Goal: Task Accomplishment & Management: Complete application form

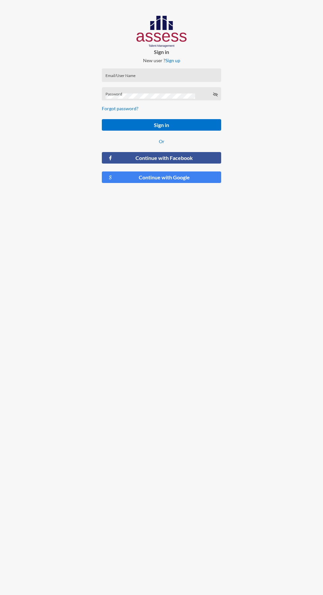
click at [170, 79] on input "Email/User Name" at bounding box center [161, 77] width 112 height 5
type input "[PERSON_NAME][EMAIL_ADDRESS][DOMAIN_NAME]"
click at [102, 119] on button "Sign in" at bounding box center [161, 125] width 119 height 12
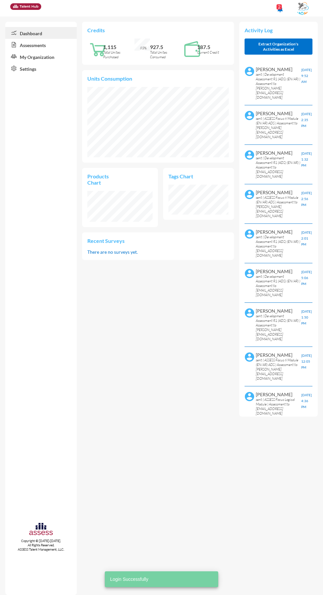
scroll to position [31, 65]
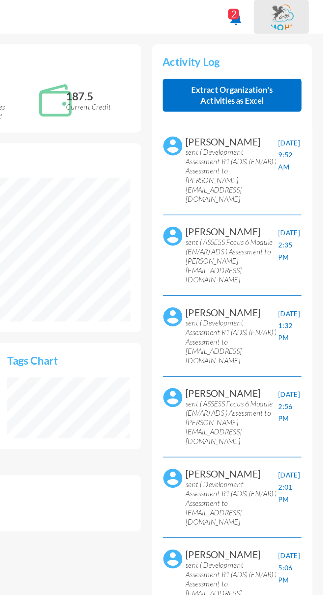
click at [302, 9] on img at bounding box center [302, 9] width 13 height 14
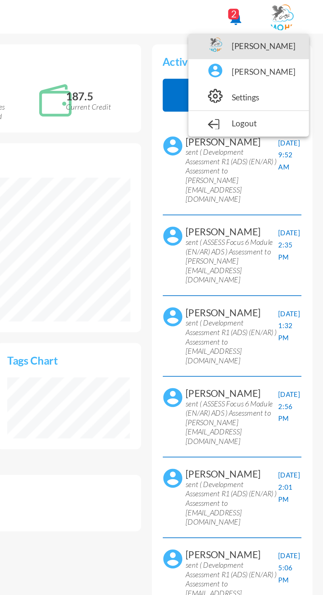
click at [300, 22] on link "MOHR" at bounding box center [286, 22] width 52 height 13
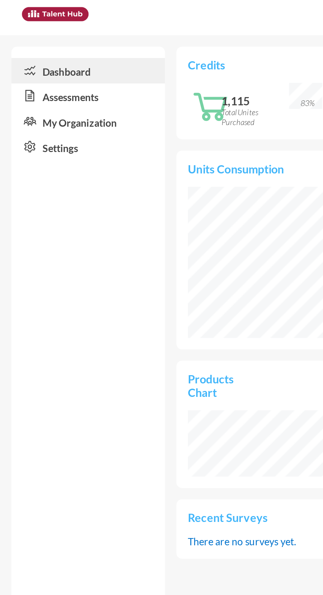
click at [52, 46] on link "Assessments" at bounding box center [40, 45] width 71 height 12
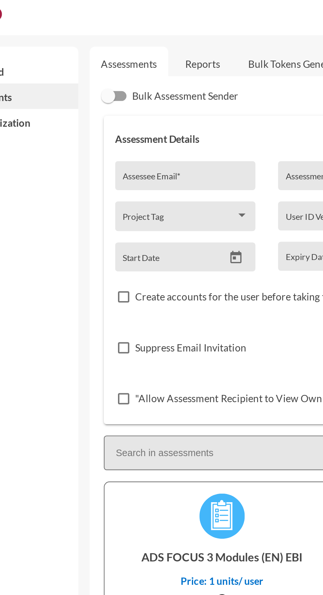
click at [124, 76] on div "Assessee Email *" at bounding box center [126, 81] width 65 height 13
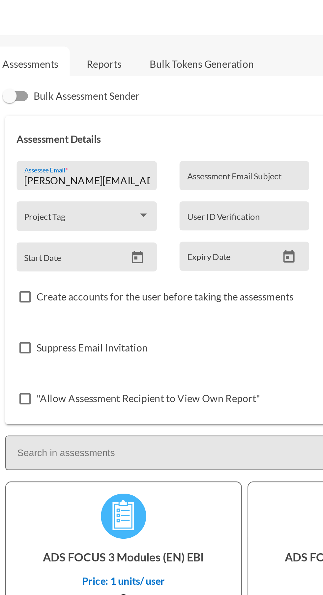
type input "[PERSON_NAME][EMAIL_ADDRESS][DOMAIN_NAME]"
click at [186, 82] on input "Assessment Email Subject" at bounding box center [199, 84] width 53 height 5
click at [211, 84] on input "Focus" at bounding box center [199, 84] width 53 height 5
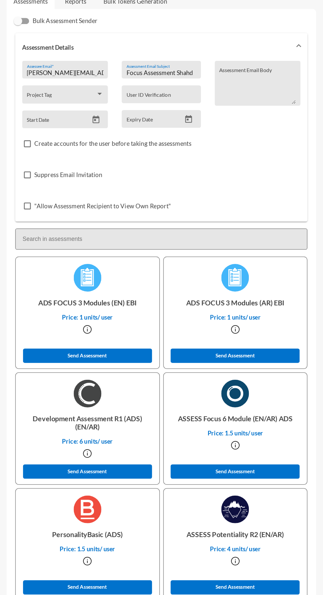
type input "Focus Assessment Shahd"
click at [290, 385] on button "Send Assessment" at bounding box center [256, 387] width 98 height 11
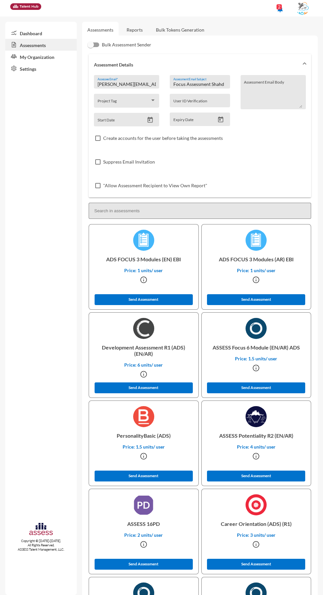
click at [134, 30] on link "Reports" at bounding box center [134, 30] width 27 height 16
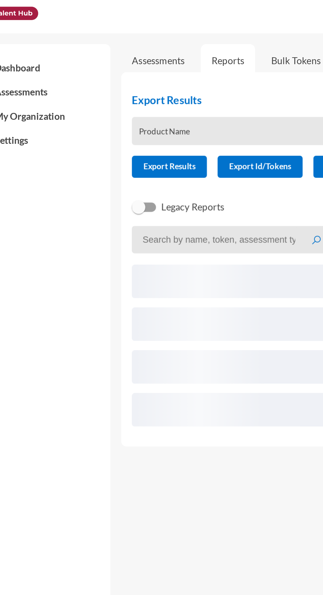
click at [135, 32] on link "Reports" at bounding box center [134, 30] width 27 height 16
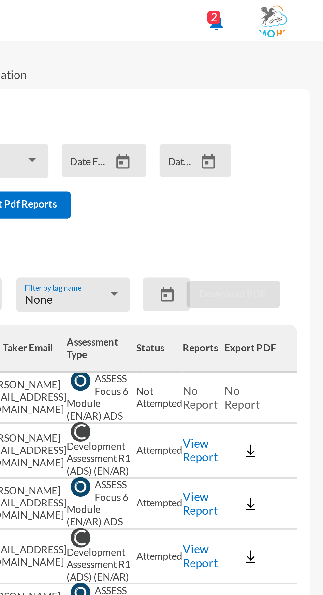
scroll to position [0, 54]
click at [270, 179] on link "View Report" at bounding box center [273, 180] width 14 height 11
click at [270, 181] on link "View Report" at bounding box center [273, 180] width 14 height 11
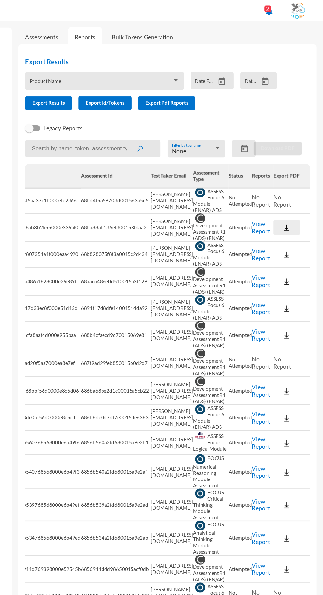
click at [290, 180] on img at bounding box center [293, 180] width 7 height 7
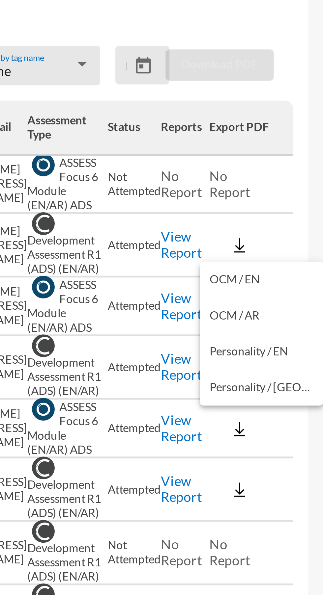
scroll to position [0, 0]
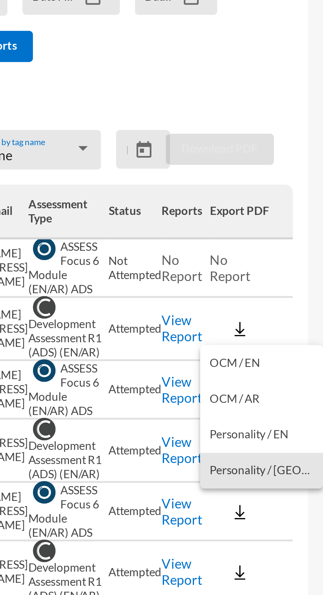
click at [305, 228] on button "Personality / AR" at bounding box center [301, 229] width 43 height 13
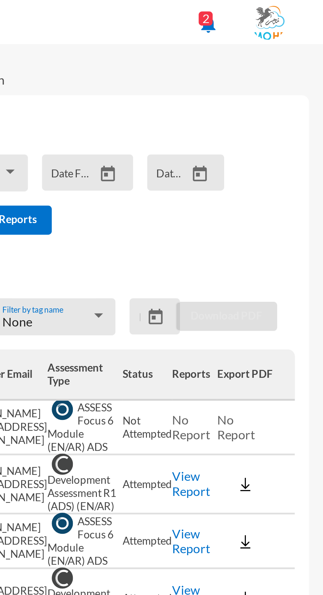
click at [270, 175] on link "View Report" at bounding box center [273, 180] width 14 height 11
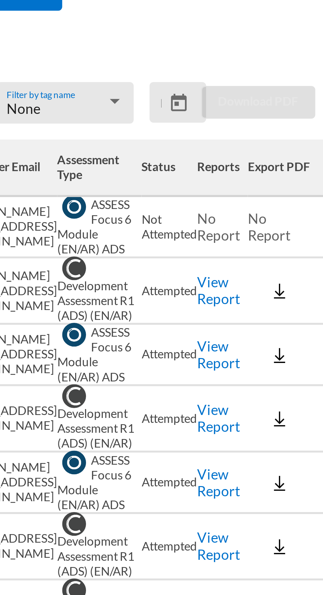
click at [268, 177] on link "View Report" at bounding box center [273, 180] width 14 height 11
click at [270, 179] on link "View Report" at bounding box center [273, 180] width 14 height 11
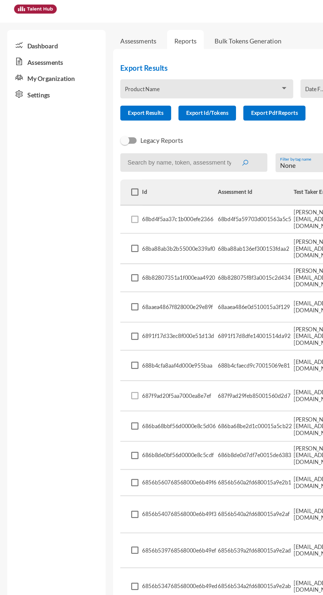
click at [44, 45] on link "Assessments" at bounding box center [40, 45] width 71 height 12
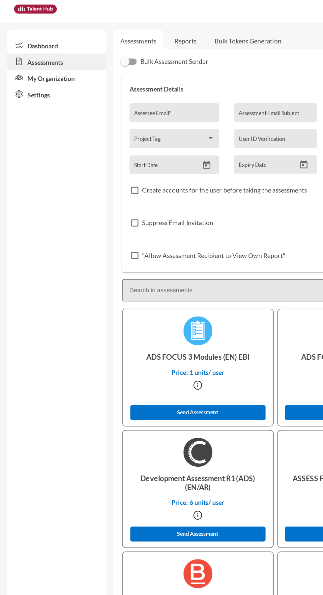
click at [131, 32] on link "Reports" at bounding box center [134, 30] width 27 height 16
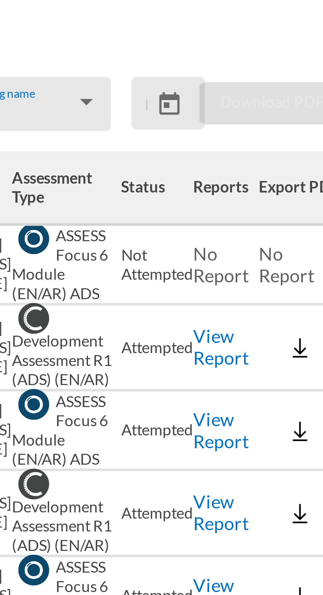
click at [270, 182] on link "View Report" at bounding box center [273, 180] width 14 height 11
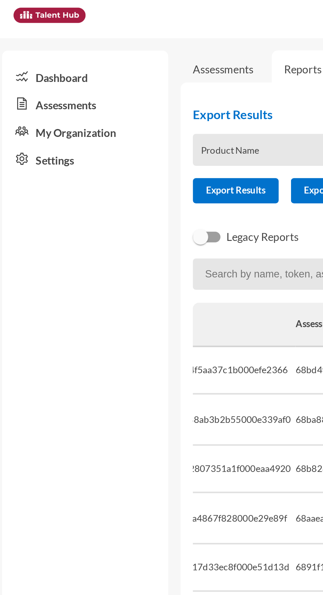
click at [52, 43] on link "Assessments" at bounding box center [40, 45] width 71 height 12
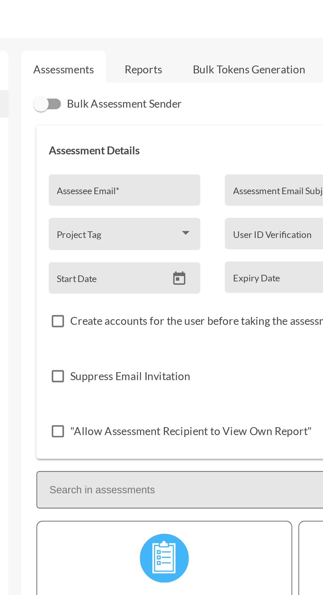
click at [120, 85] on input "Assessee Email *" at bounding box center [126, 84] width 58 height 5
type input "[PERSON_NAME][EMAIL_ADDRESS][DOMAIN_NAME]"
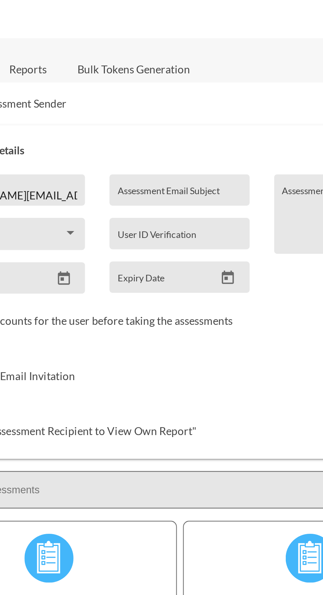
click at [196, 85] on input "Assessment Email Subject" at bounding box center [199, 84] width 53 height 5
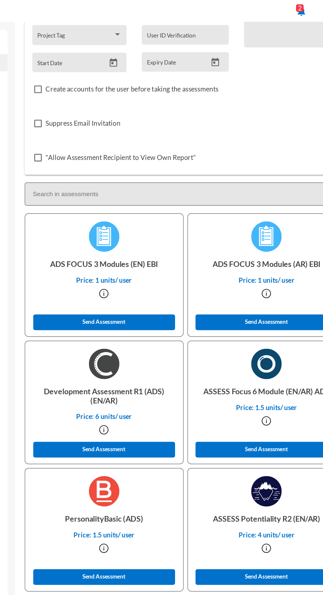
scroll to position [76, 0]
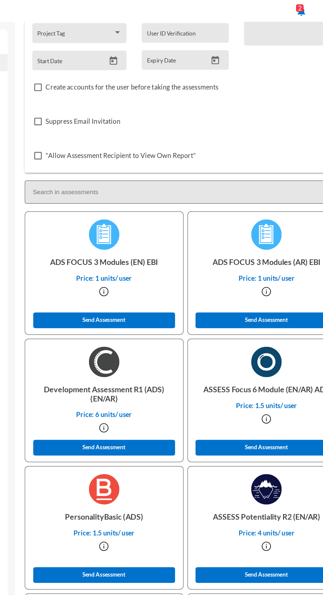
type input "Nesma Focus"
click at [227, 313] on button "Send Assessment" at bounding box center [256, 311] width 98 height 11
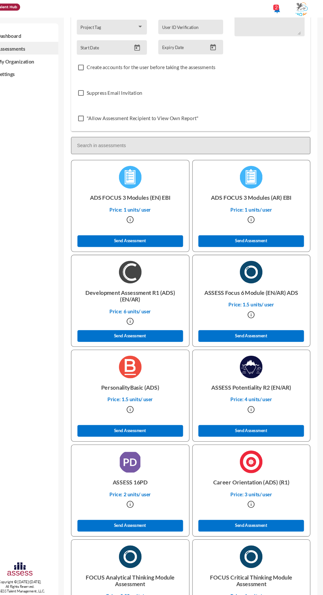
scroll to position [0, 0]
